Goal: Understand process/instructions: Learn about a topic

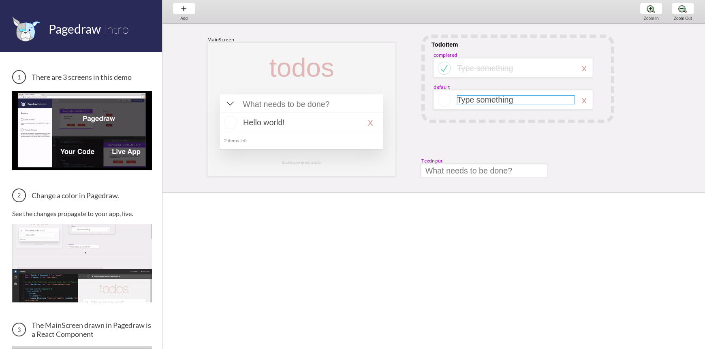
click at [474, 100] on div at bounding box center [516, 99] width 118 height 9
select select "3"
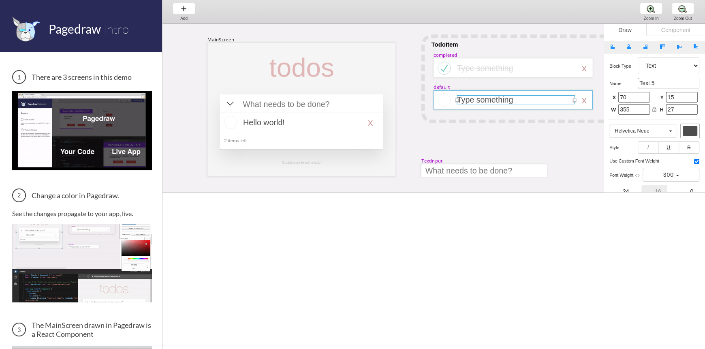
click at [506, 92] on div at bounding box center [513, 99] width 159 height 19
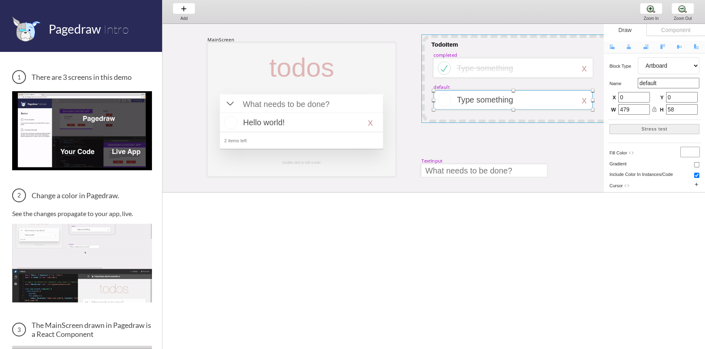
click at [500, 38] on div at bounding box center [517, 78] width 193 height 88
select select "1"
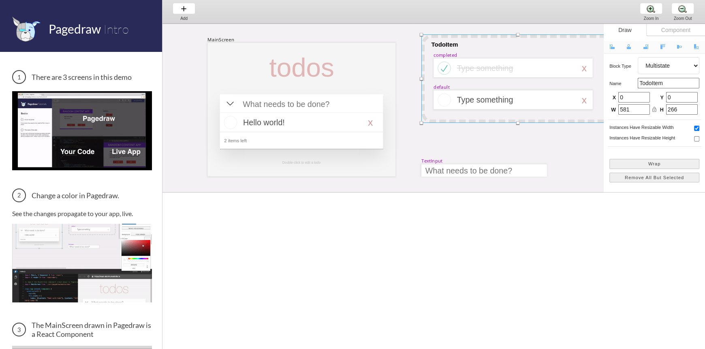
click at [669, 30] on div "Component" at bounding box center [675, 30] width 59 height 12
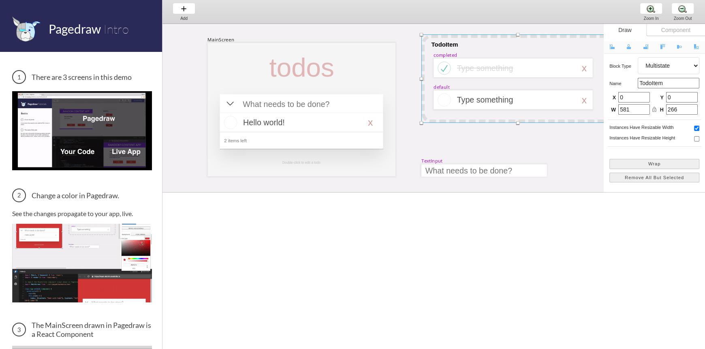
select select "1"
select select "8"
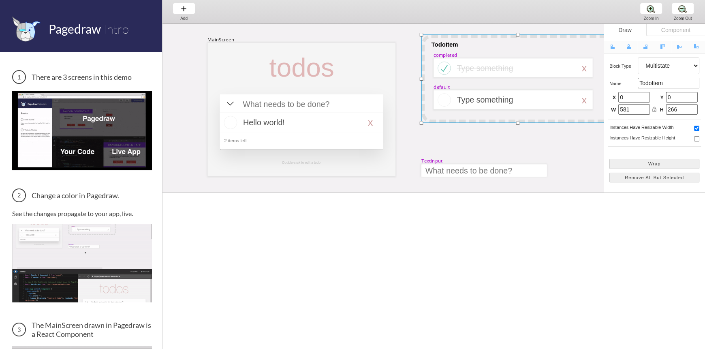
select select "8"
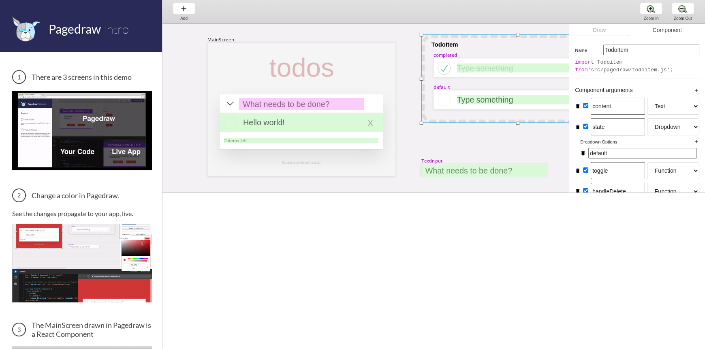
click at [608, 30] on div "Draw" at bounding box center [599, 30] width 60 height 12
select select "1"
